Goal: Information Seeking & Learning: Learn about a topic

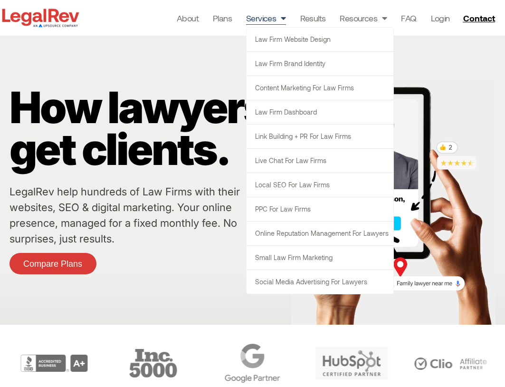
click at [268, 19] on link "Services" at bounding box center [266, 17] width 40 height 13
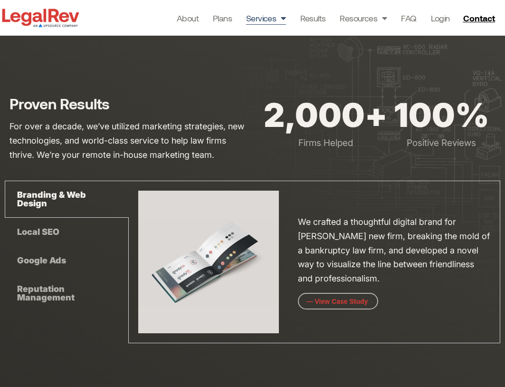
scroll to position [2591, 0]
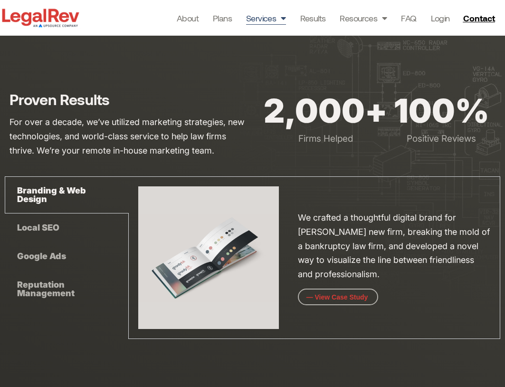
click at [151, 60] on div at bounding box center [252, 210] width 505 height 361
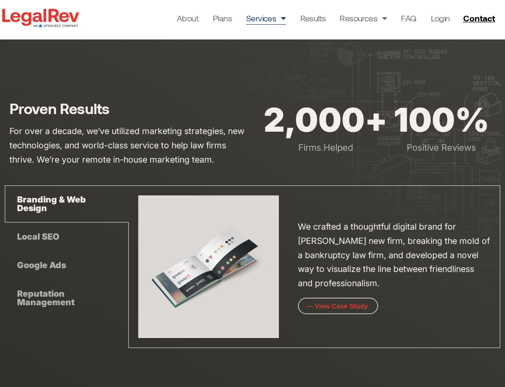
scroll to position [2587, 0]
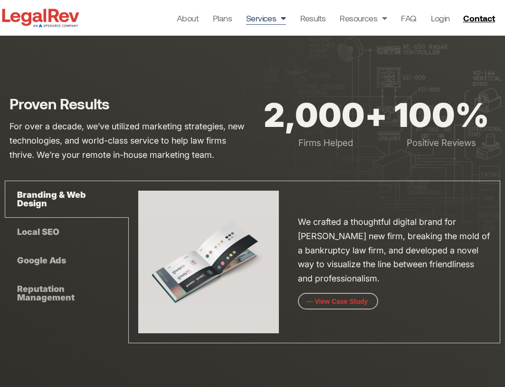
click at [206, 106] on h3 "Proven Results" at bounding box center [128, 103] width 238 height 16
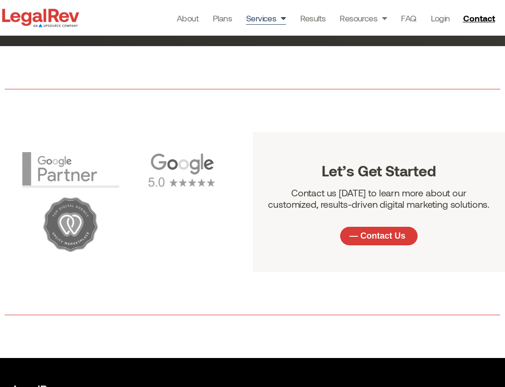
scroll to position [2919, 0]
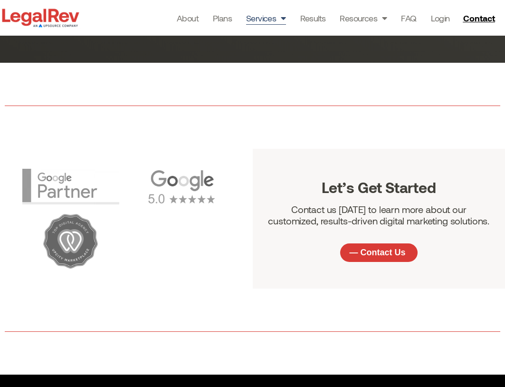
click at [266, 96] on div at bounding box center [252, 105] width 495 height 76
click at [165, 98] on div at bounding box center [252, 105] width 495 height 76
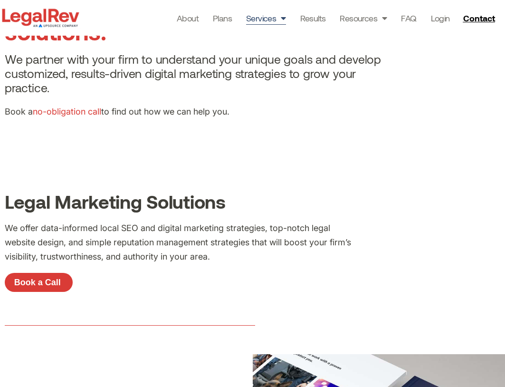
scroll to position [0, 0]
